Goal: Check status: Verify the current state of an ongoing process or item

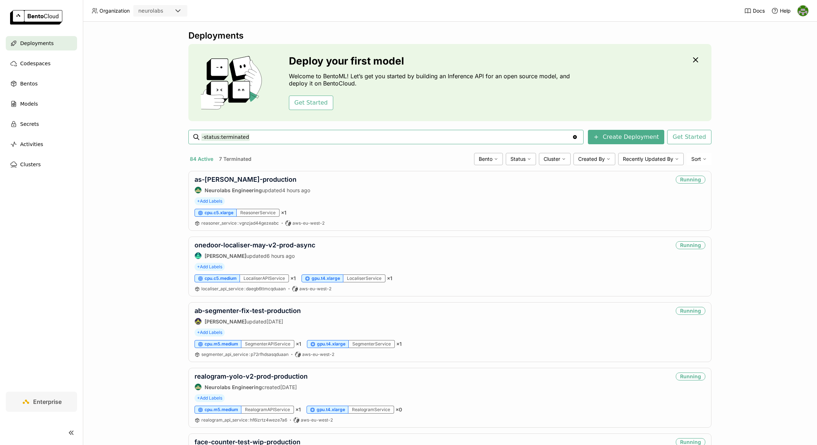
click at [258, 136] on input "-status:terminated" at bounding box center [386, 137] width 371 height 12
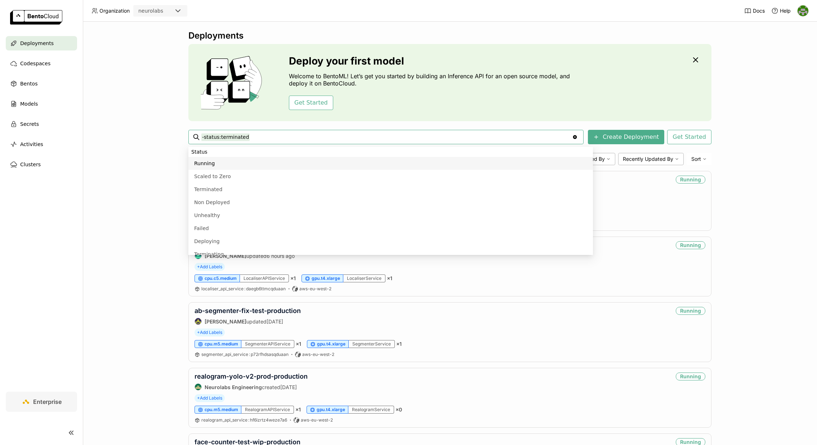
type input "-status:terminated"
type input "generic-retriever-prod-async"
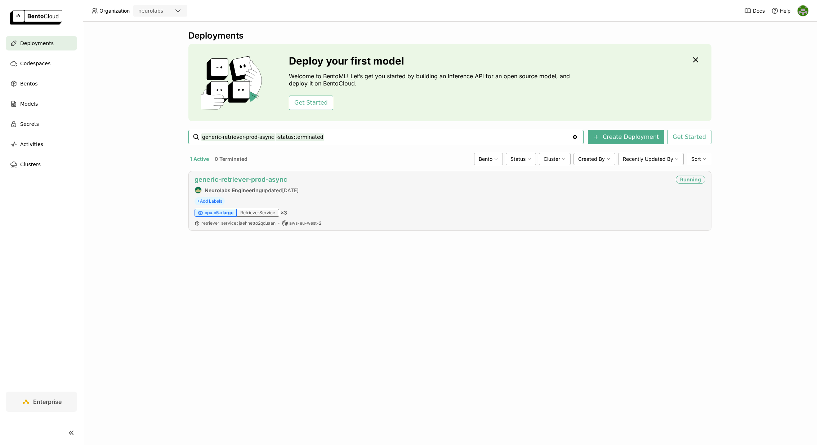
click at [272, 176] on link "generic-retriever-prod-async" at bounding box center [241, 180] width 93 height 8
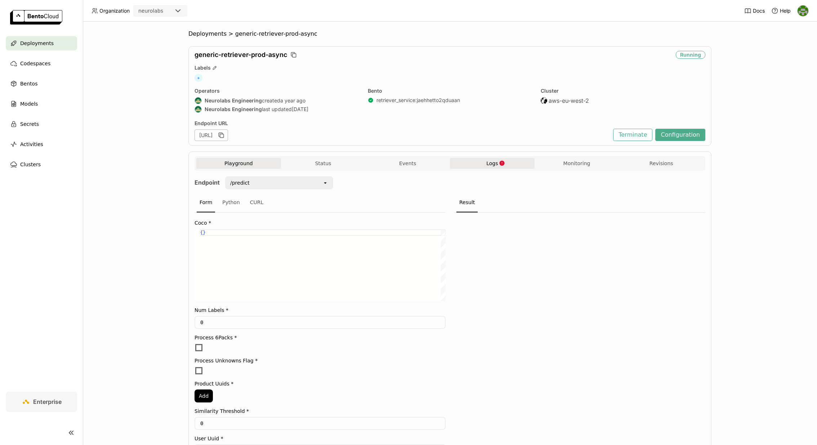
click at [505, 165] on icon "button" at bounding box center [502, 163] width 6 height 6
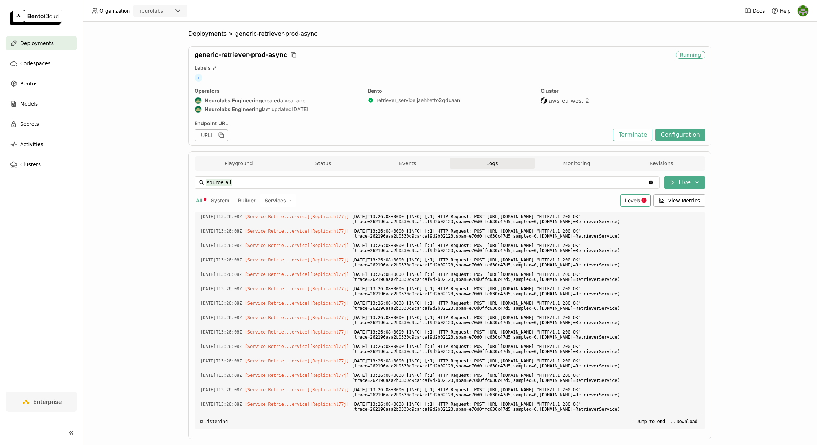
click at [633, 199] on span "Levels" at bounding box center [632, 200] width 15 height 6
click at [593, 270] on div "Error" at bounding box center [608, 270] width 78 height 9
type input "source:all level:error"
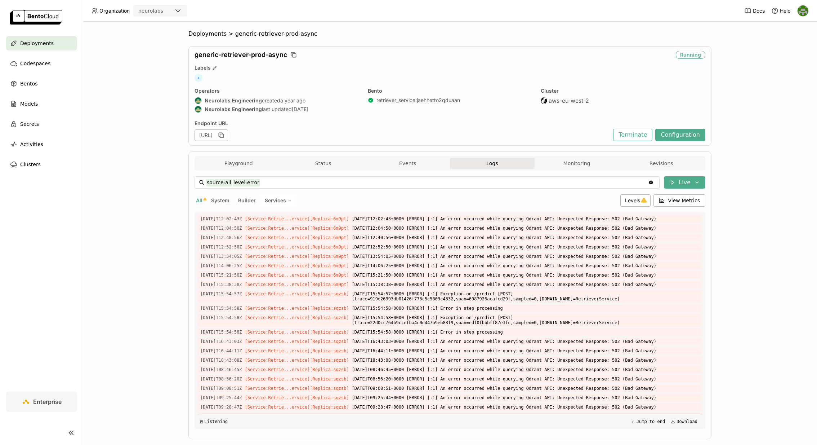
scroll to position [922, 0]
